Goal: Task Accomplishment & Management: Use online tool/utility

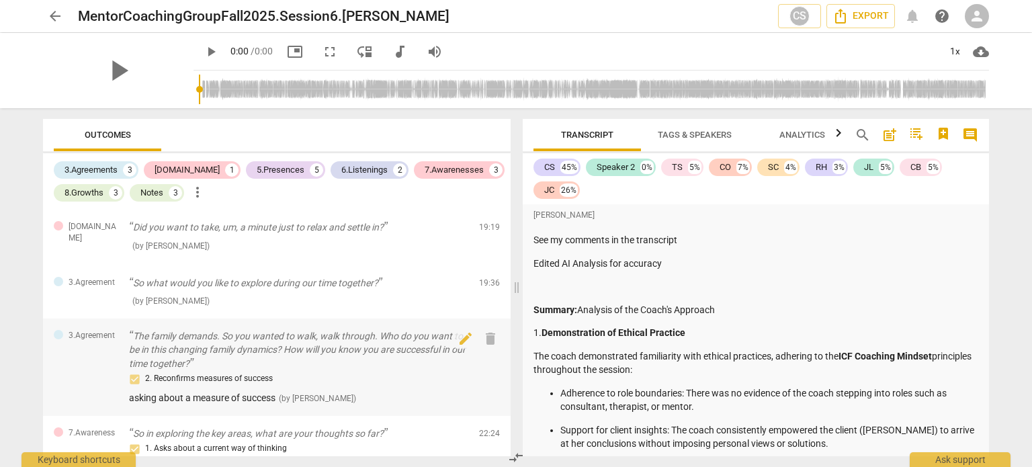
scroll to position [67, 0]
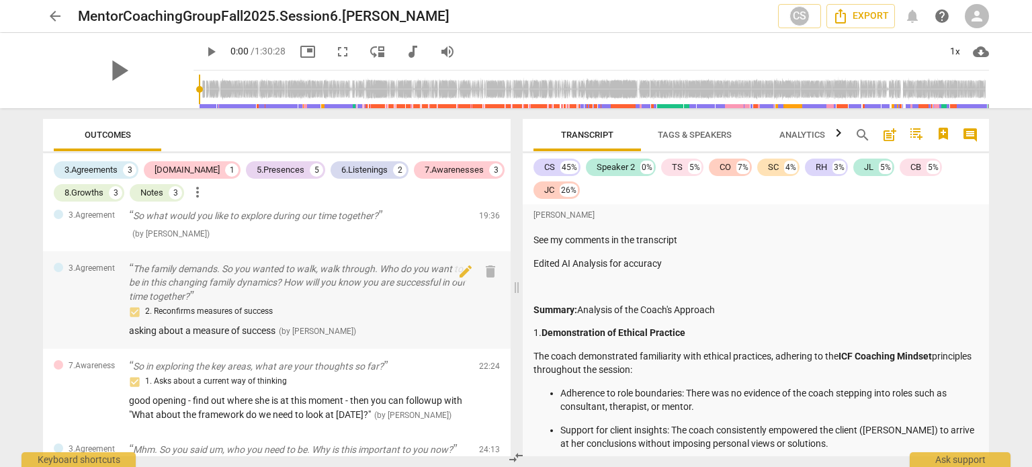
click at [186, 309] on div "2. Reconfirms measures of success" at bounding box center [298, 312] width 339 height 16
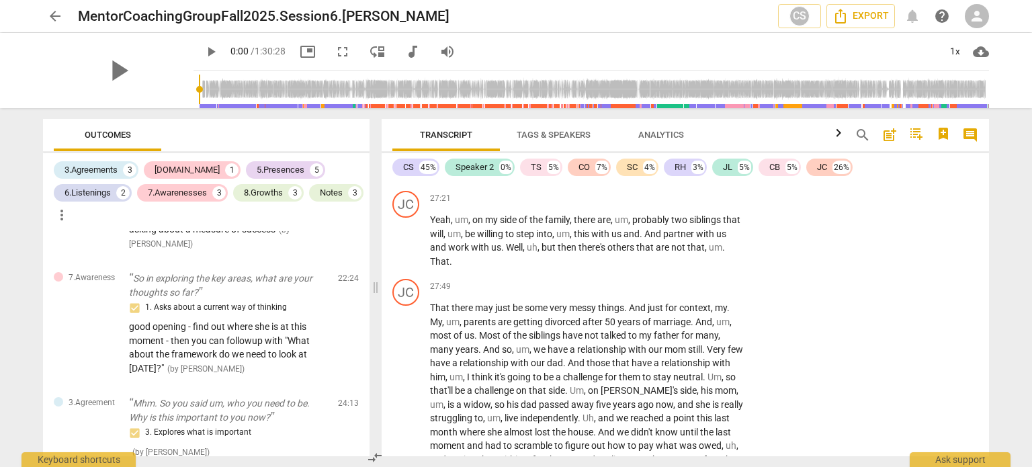
scroll to position [28, 0]
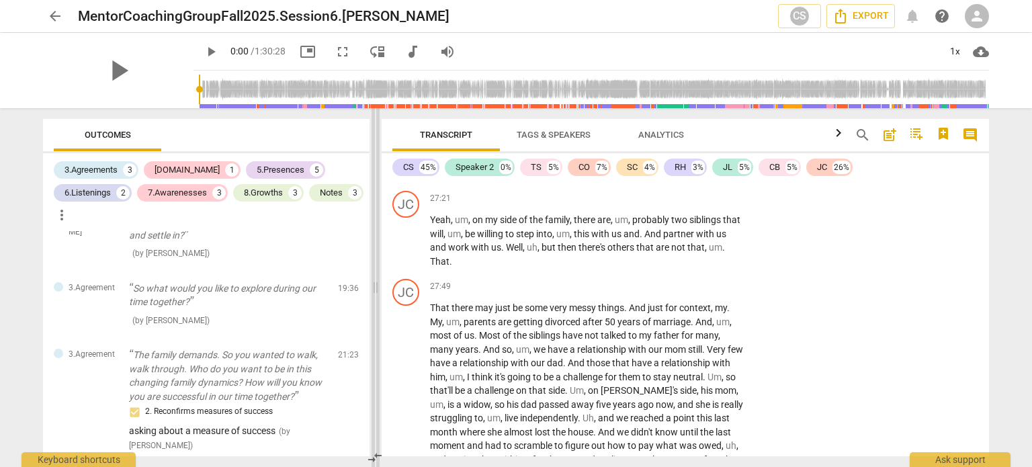
click at [380, 283] on span at bounding box center [376, 287] width 8 height 359
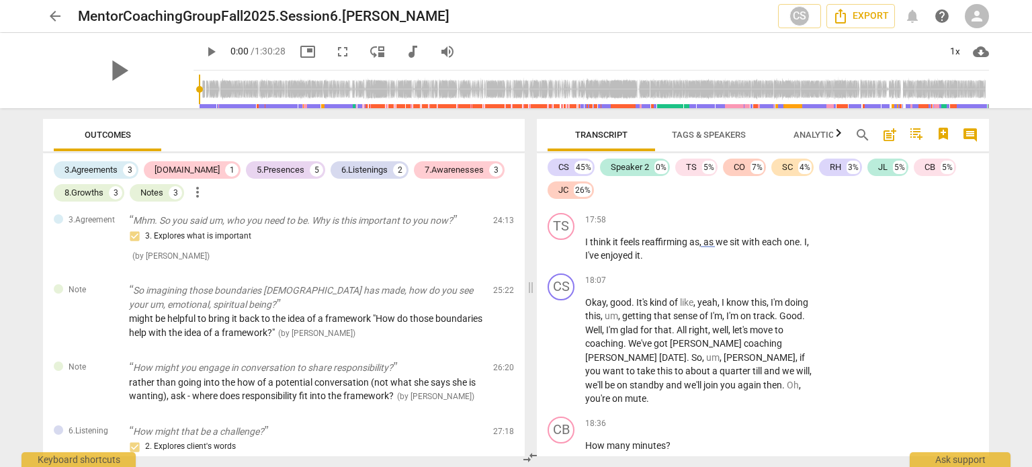
scroll to position [6837, 0]
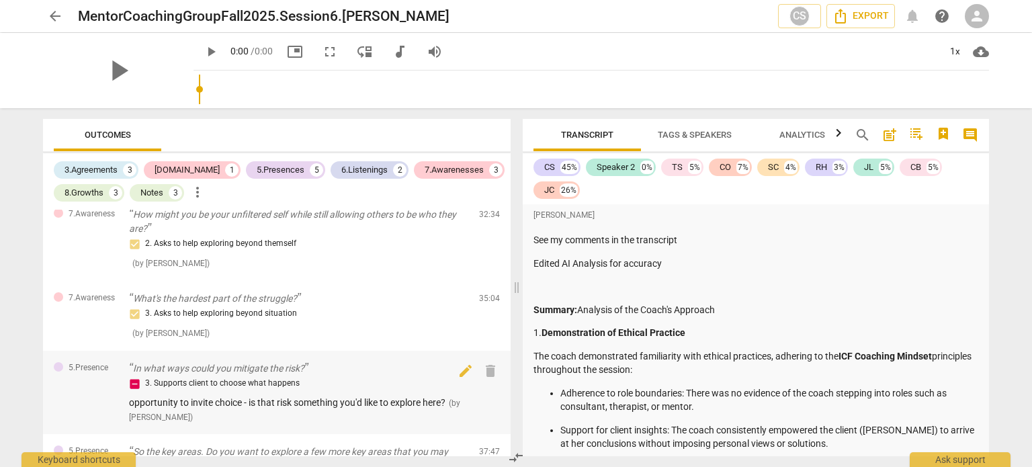
scroll to position [873, 0]
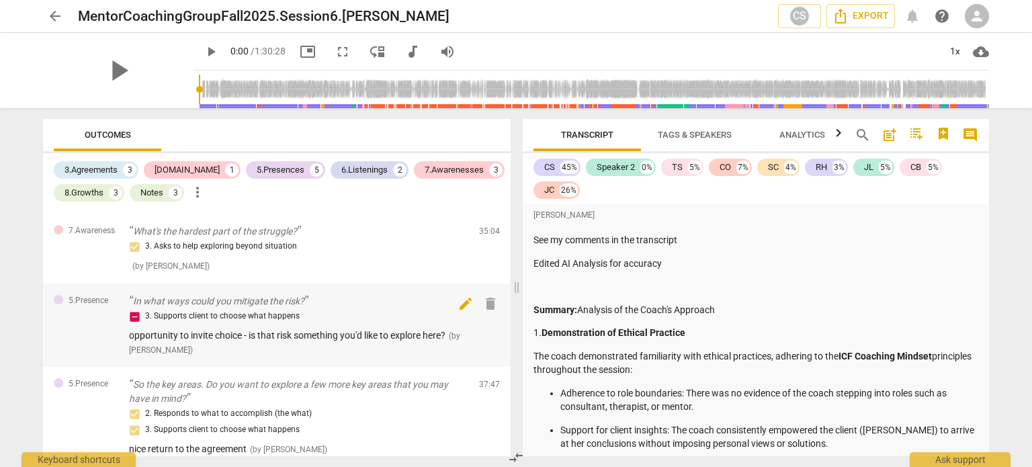
click at [459, 312] on span "edit" at bounding box center [466, 304] width 16 height 16
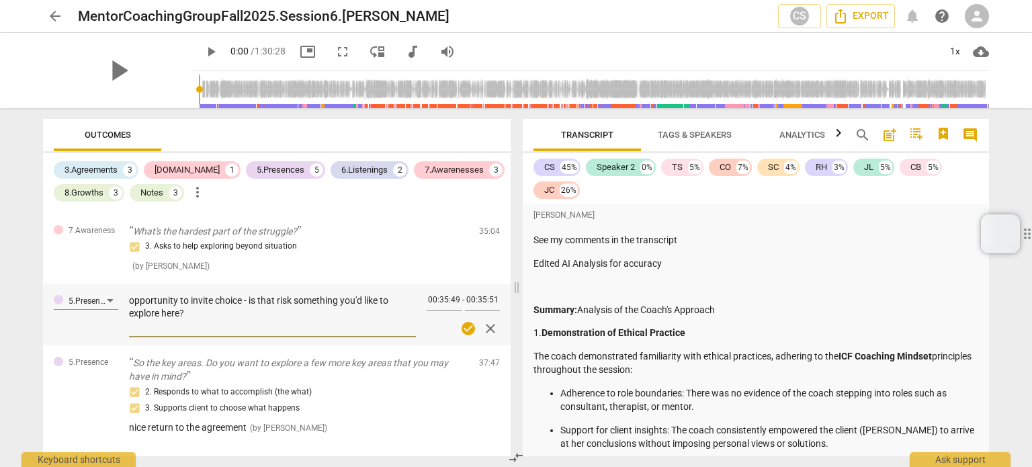
click at [482, 337] on span "close" at bounding box center [490, 328] width 16 height 16
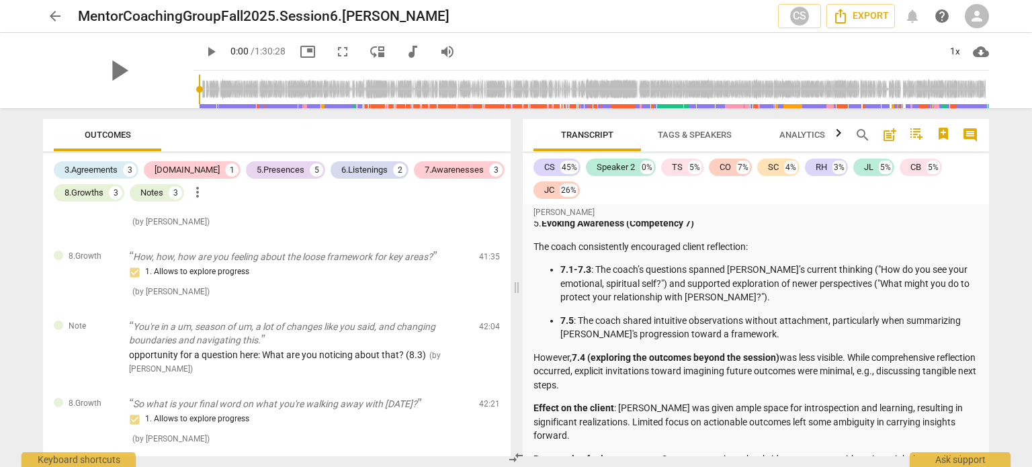
scroll to position [910, 0]
